Goal: Information Seeking & Learning: Learn about a topic

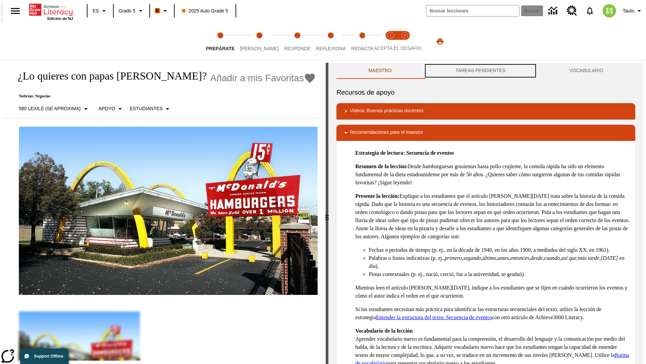
click at [481, 71] on button "TAREAS PENDIENTES" at bounding box center [481, 71] width 114 height 16
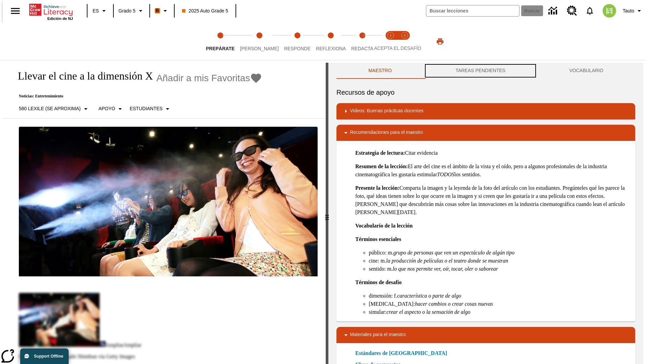
click at [481, 71] on button "TAREAS PENDIENTES" at bounding box center [481, 71] width 114 height 16
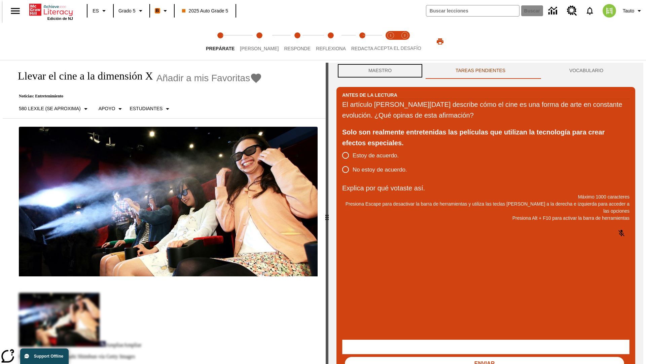
scroll to position [0, 0]
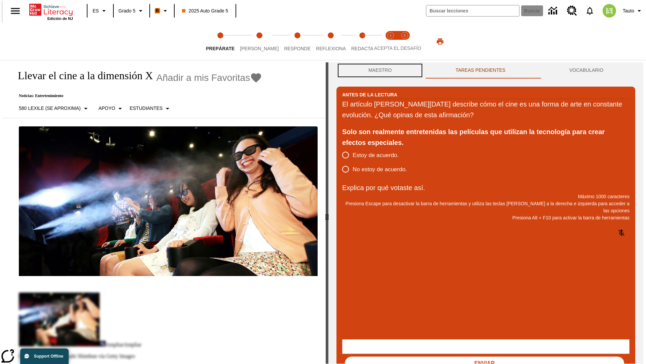
click at [378, 71] on button "Maestro" at bounding box center [380, 70] width 87 height 16
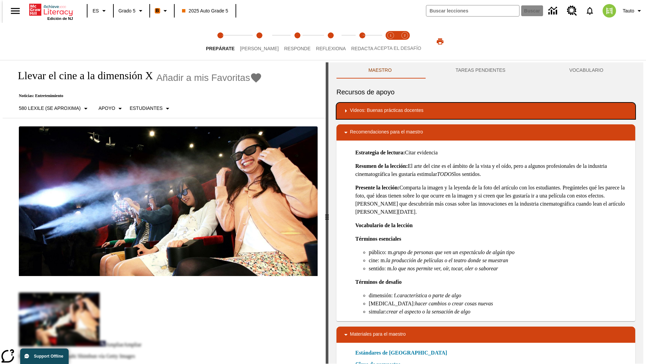
click at [486, 111] on div "Videos: Buenas prácticas docentes" at bounding box center [486, 111] width 288 height 8
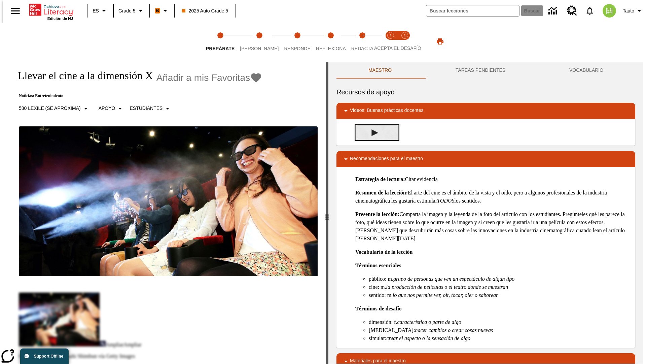
click at [372, 129] on img "Desarrollo del vocabulario académico" at bounding box center [375, 132] width 7 height 7
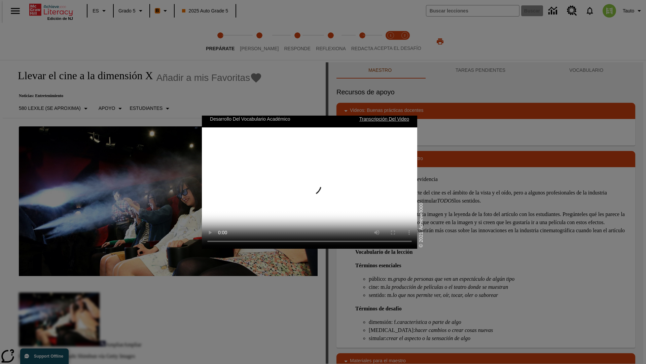
scroll to position [0, 0]
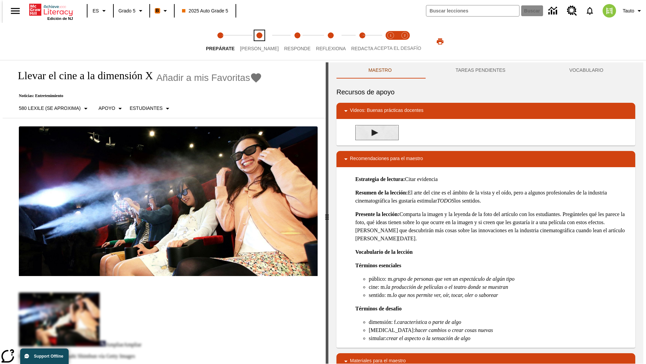
click at [254, 41] on span "[PERSON_NAME]" at bounding box center [259, 46] width 39 height 12
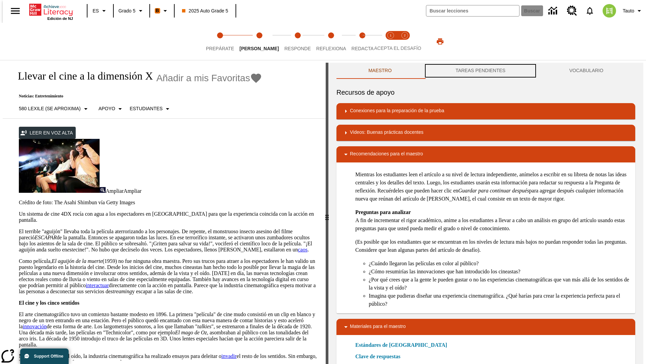
scroll to position [0, 0]
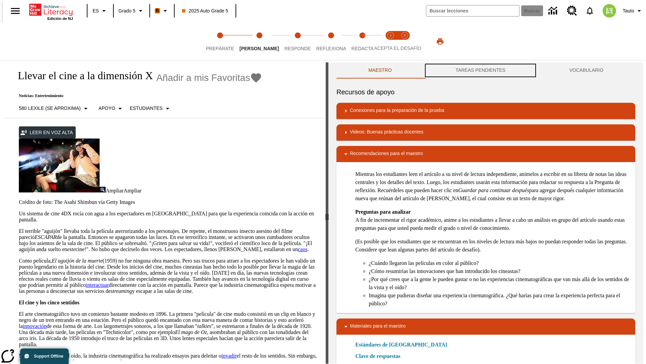
click at [481, 71] on button "TAREAS PENDIENTES" at bounding box center [481, 70] width 114 height 16
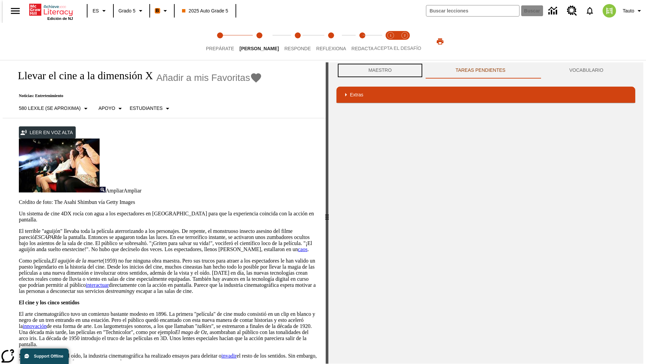
click at [378, 70] on button "Maestro" at bounding box center [380, 70] width 87 height 16
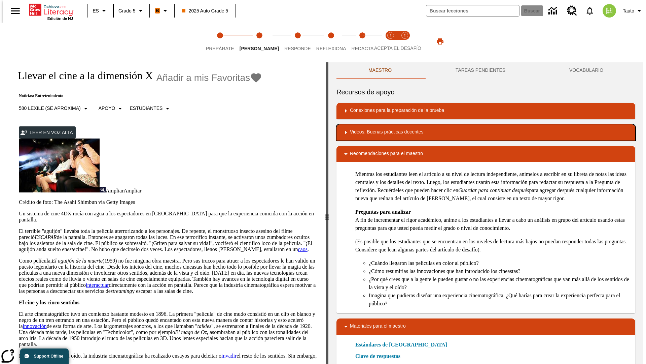
click at [486, 132] on div "Videos: Buenas prácticas docentes" at bounding box center [486, 132] width 288 height 8
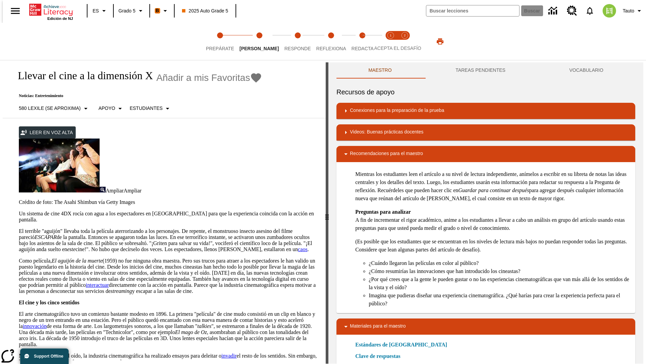
click at [372, 154] on img "Summarization" at bounding box center [375, 154] width 7 height 7
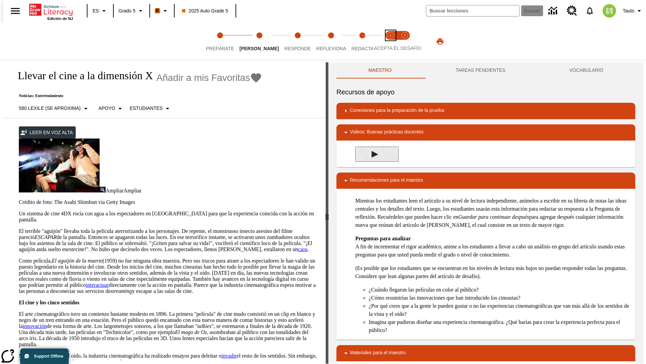
click at [391, 41] on span "Acepta el desafío lee step 1 of 2" at bounding box center [390, 46] width 9 height 12
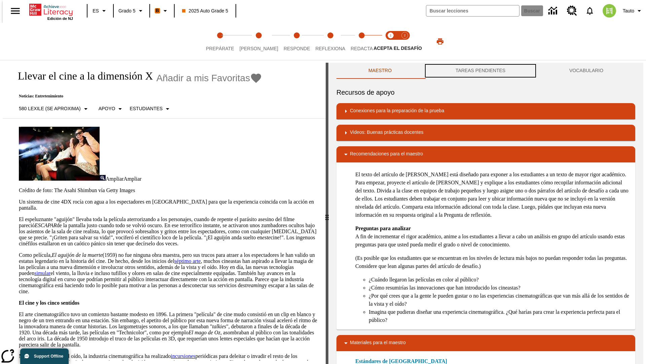
scroll to position [0, 0]
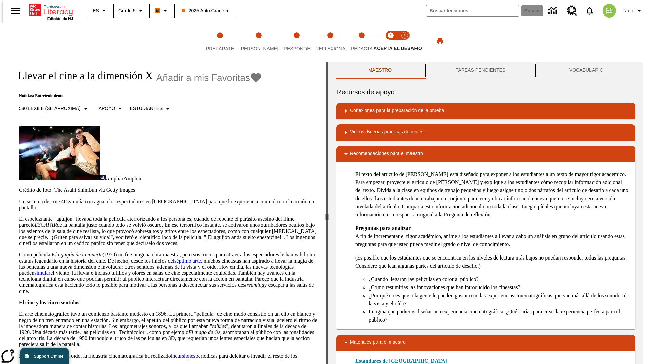
click at [481, 71] on button "TAREAS PENDIENTES" at bounding box center [481, 70] width 114 height 16
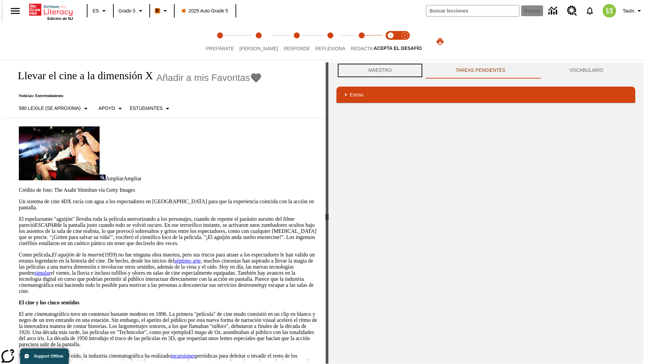
click at [378, 70] on button "Maestro" at bounding box center [380, 70] width 87 height 16
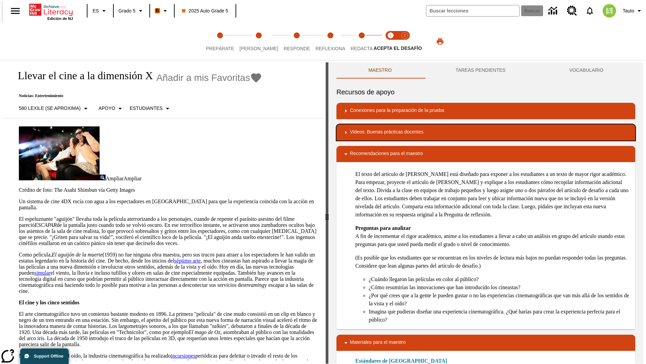
click at [486, 132] on div "Videos: Buenas prácticas docentes" at bounding box center [486, 132] width 288 height 8
